Goal: Task Accomplishment & Management: Use online tool/utility

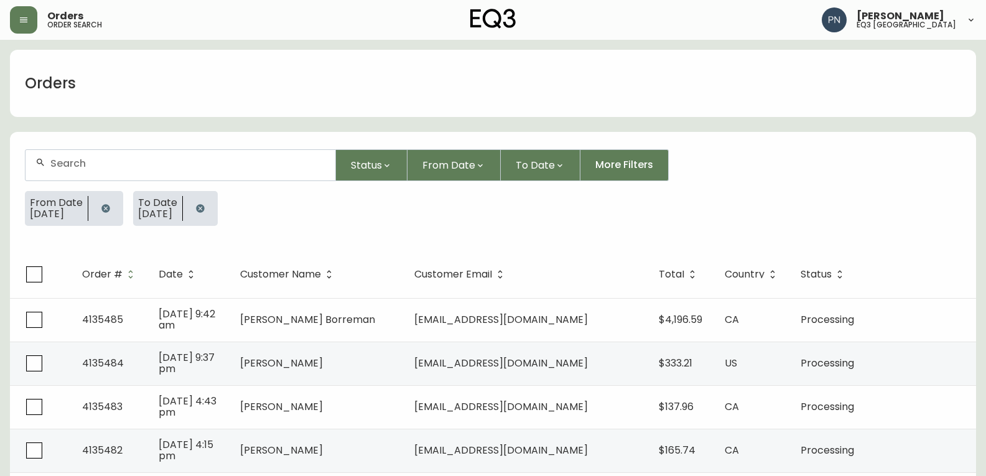
click at [221, 164] on input "text" at bounding box center [187, 163] width 275 height 12
click at [21, 17] on icon "button" at bounding box center [23, 19] width 7 height 5
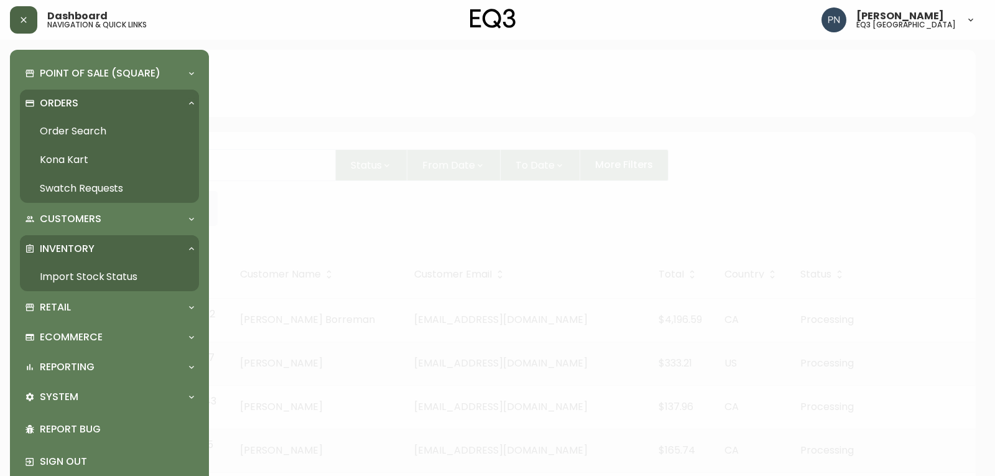
click at [119, 277] on link "Import Stock Status" at bounding box center [109, 276] width 179 height 29
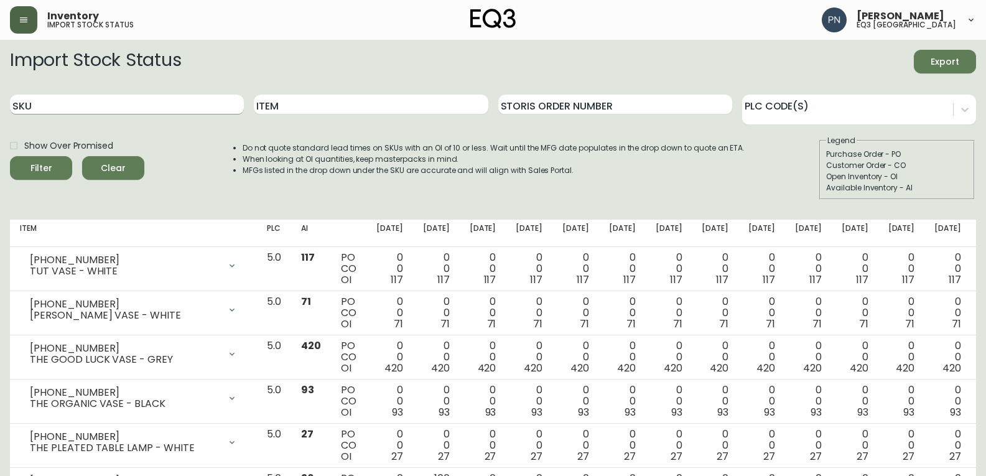
click at [152, 110] on input "SKU" at bounding box center [127, 105] width 234 height 20
paste input "[PHONE_NUMBER]"
type input "[PHONE_NUMBER]"
click at [39, 171] on icon "submit" at bounding box center [36, 166] width 17 height 17
